Goal: Book appointment/travel/reservation

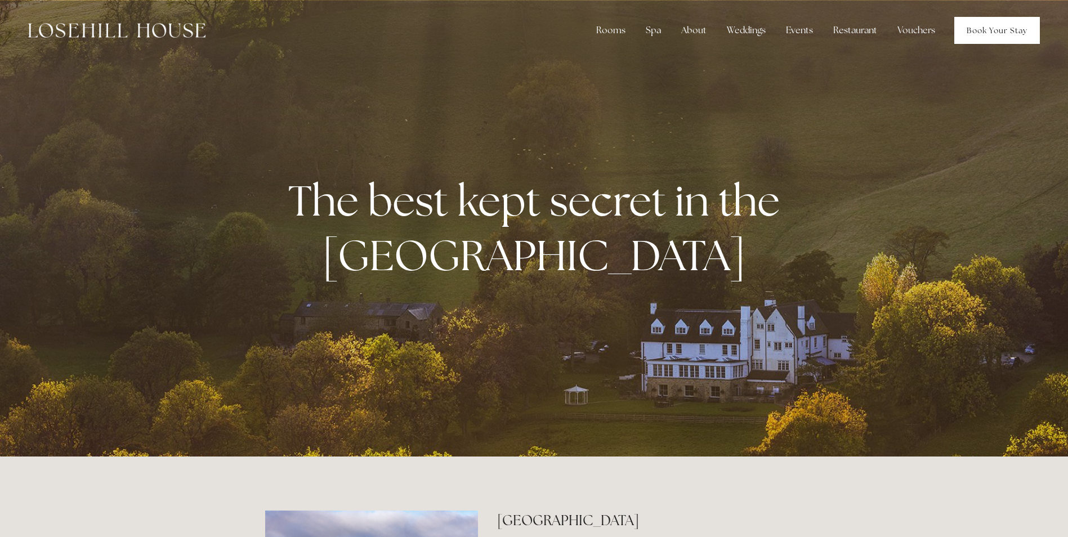
click at [1004, 28] on link "Book Your Stay" at bounding box center [998, 30] width 86 height 27
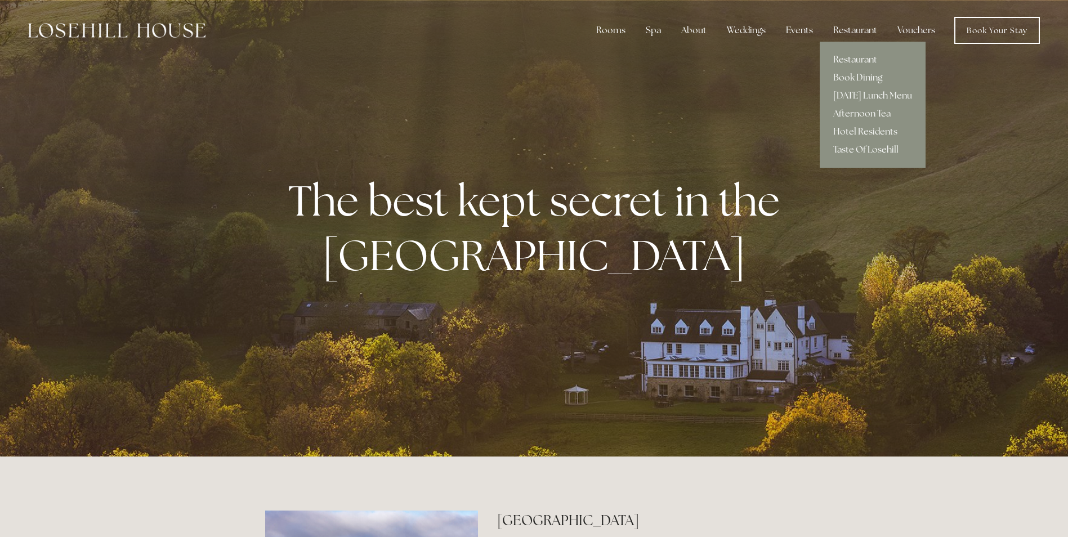
click at [867, 59] on link "Restaurant" at bounding box center [873, 60] width 106 height 18
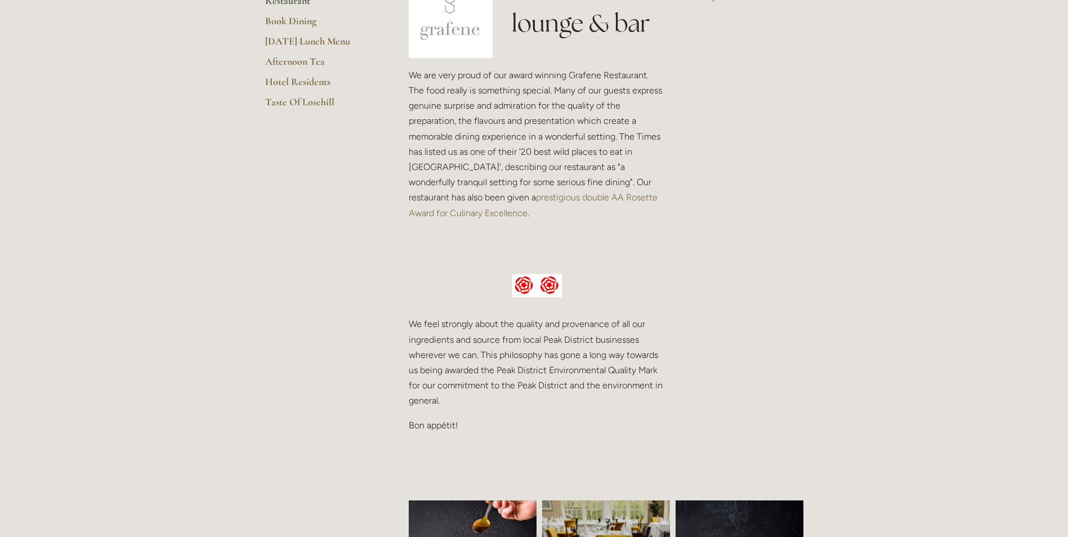
scroll to position [56, 0]
